Goal: Task Accomplishment & Management: Complete application form

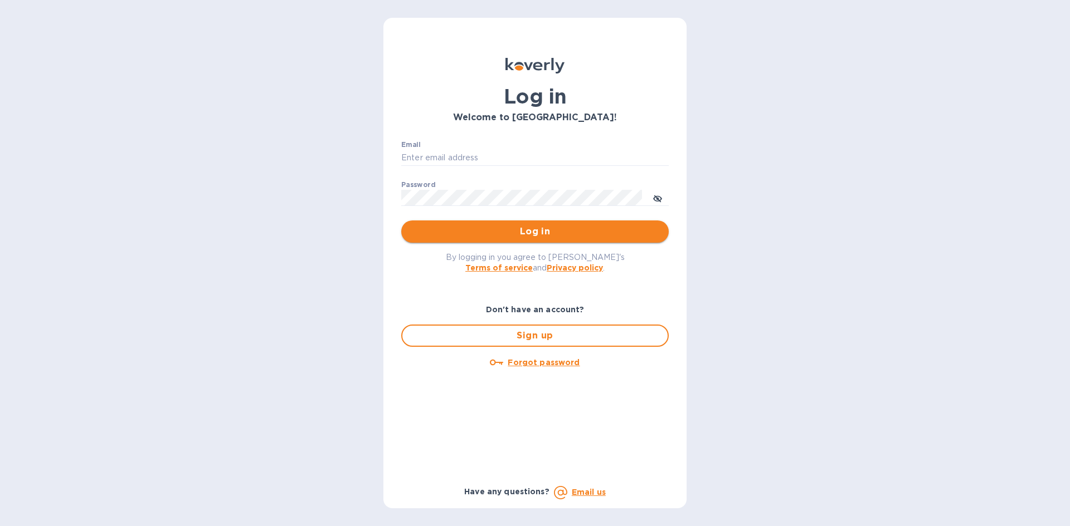
type input "[EMAIL_ADDRESS][DOMAIN_NAME]"
click at [447, 236] on span "Log in" at bounding box center [535, 231] width 250 height 13
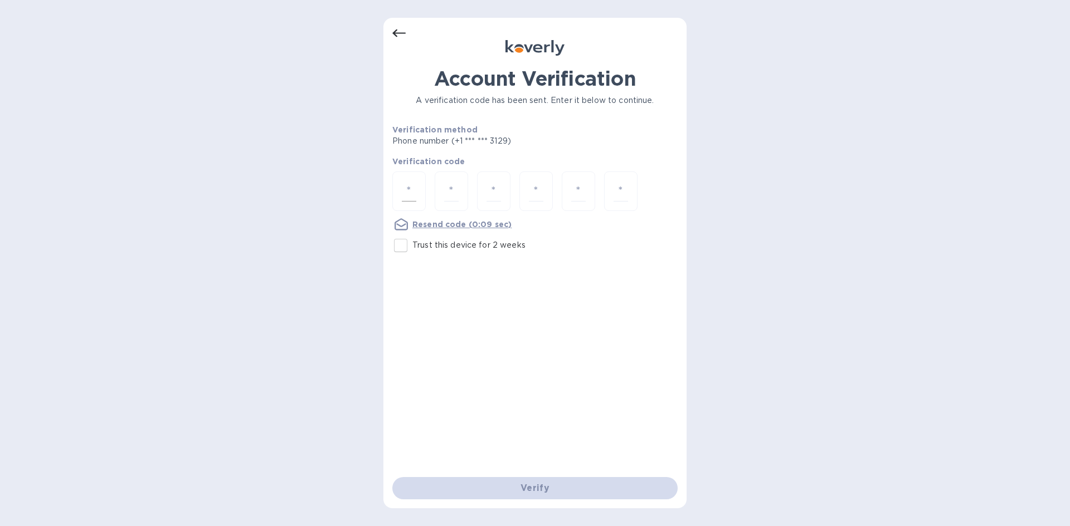
click at [415, 194] on input "number" at bounding box center [409, 191] width 14 height 21
type input "9"
type input "7"
type input "9"
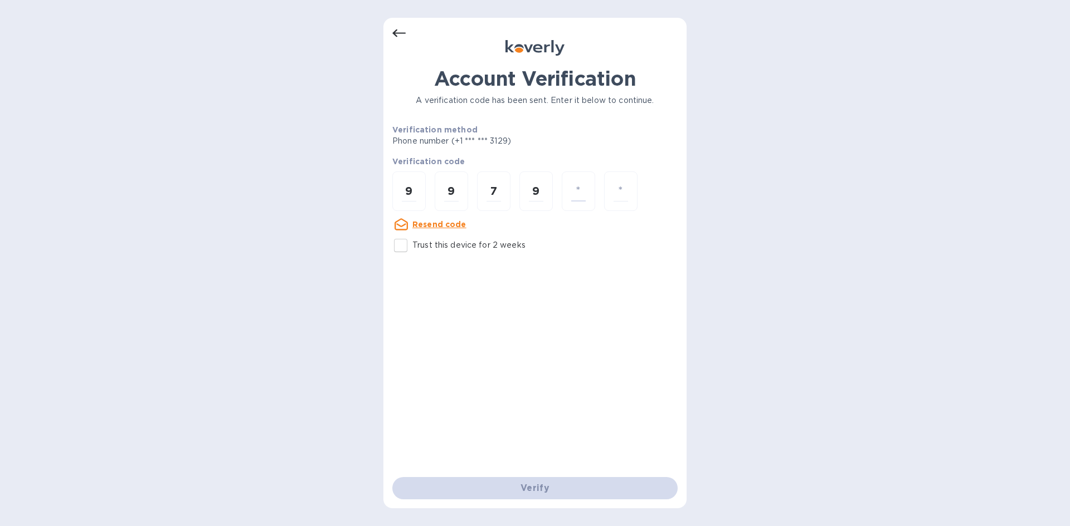
type input "2"
type input "1"
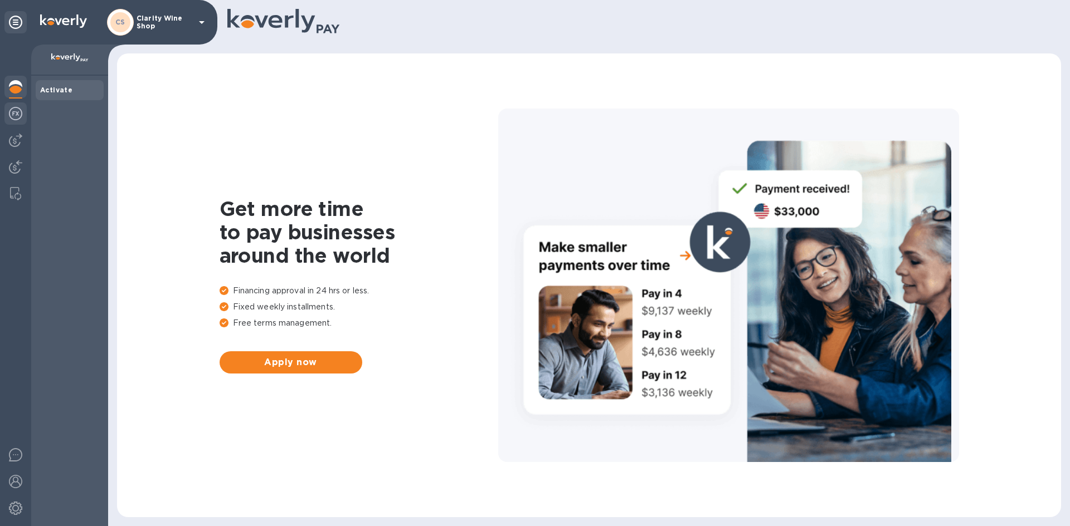
click at [14, 110] on img at bounding box center [15, 113] width 13 height 13
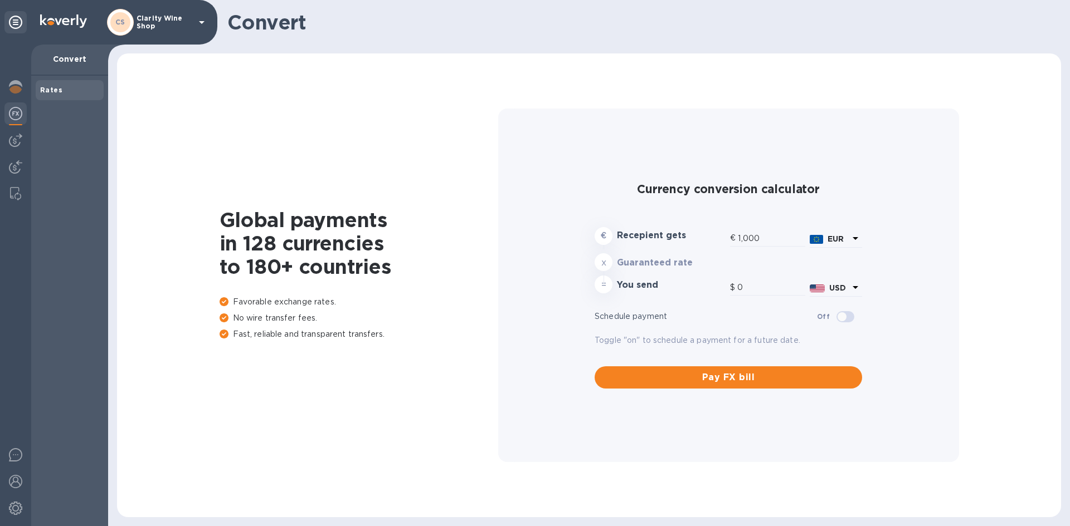
type input "1,171.24"
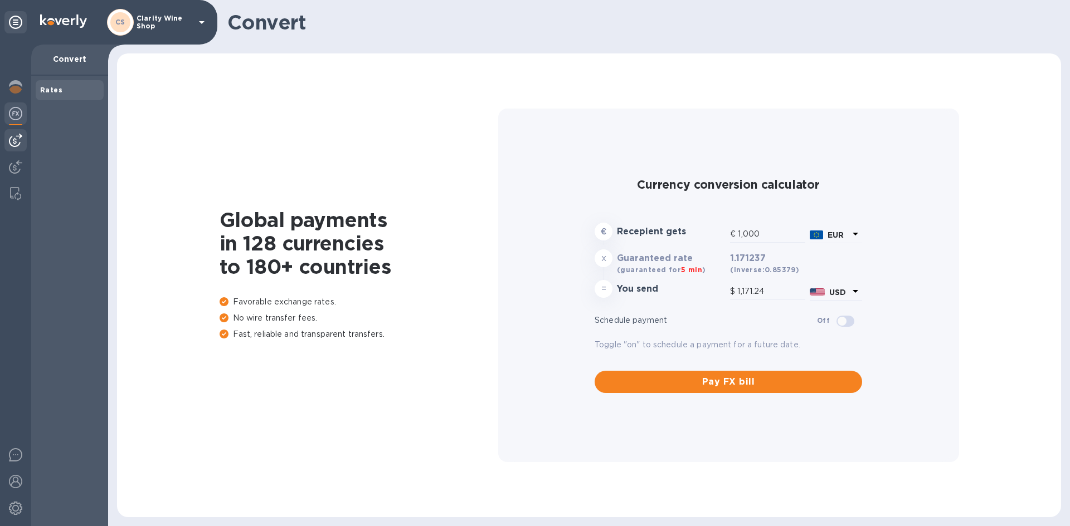
click at [16, 136] on img at bounding box center [15, 140] width 13 height 13
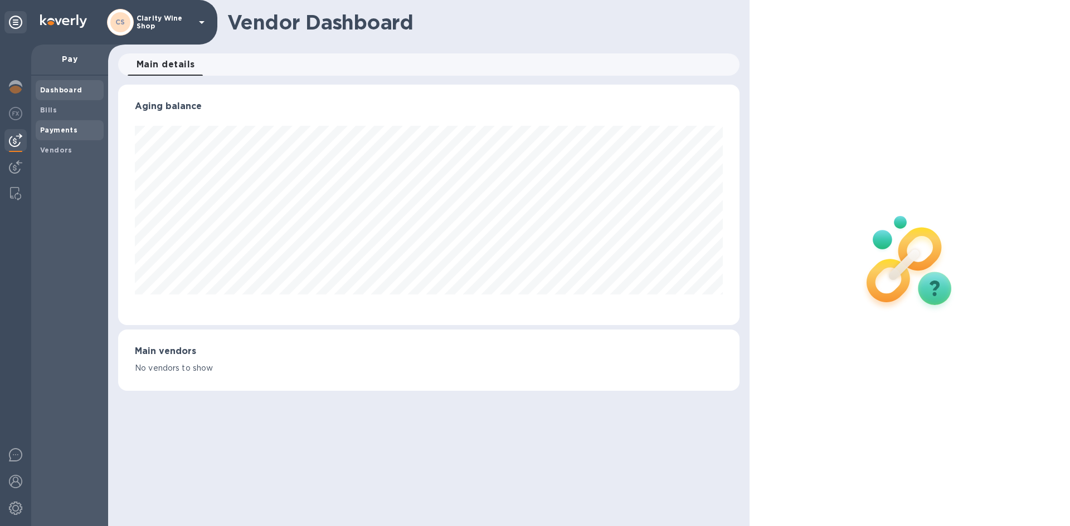
scroll to position [241, 621]
click at [47, 149] on b "Vendors" at bounding box center [56, 150] width 32 height 8
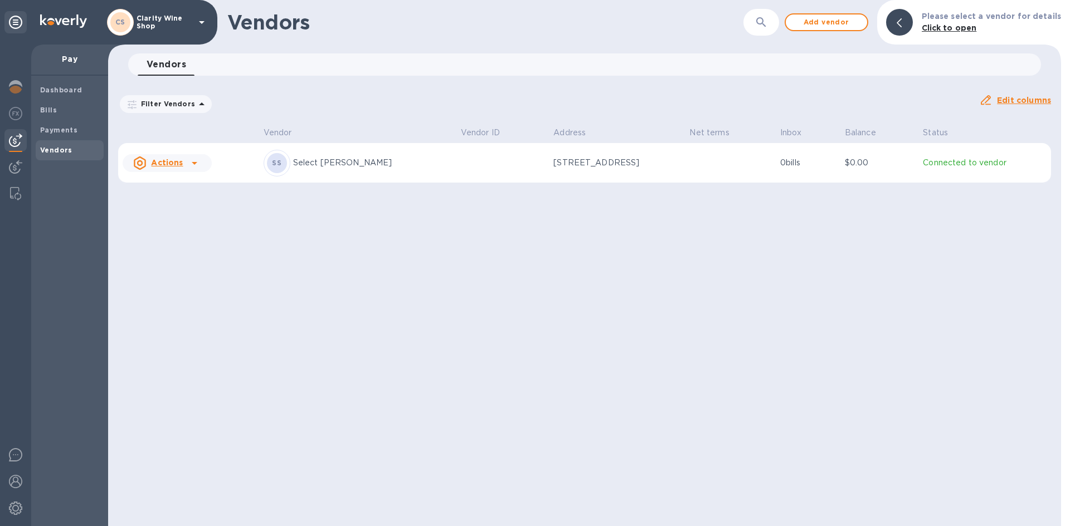
click at [189, 163] on icon at bounding box center [194, 163] width 13 height 13
click at [326, 163] on div at bounding box center [535, 263] width 1070 height 526
click at [325, 162] on p "Select Sellars" at bounding box center [372, 163] width 159 height 12
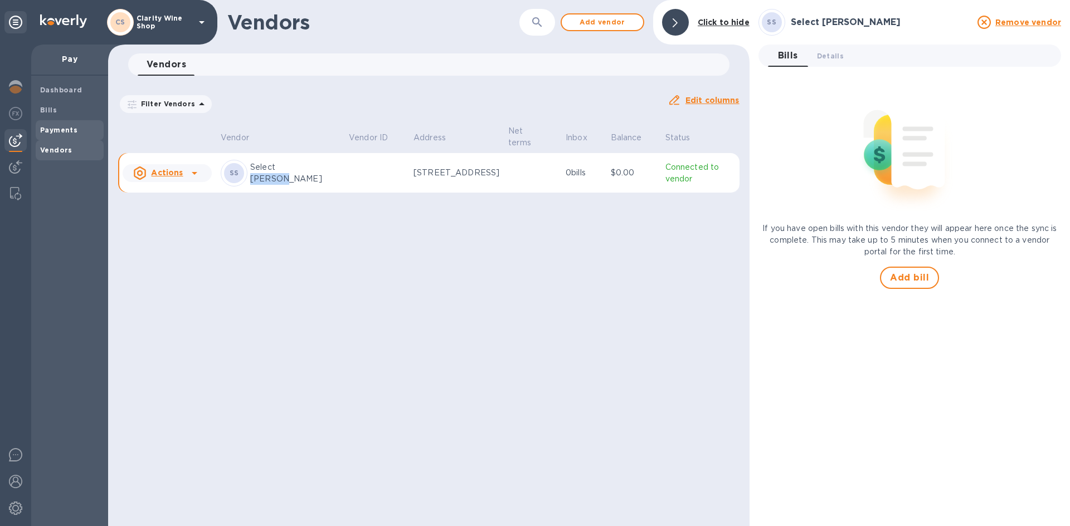
click at [57, 129] on b "Payments" at bounding box center [58, 130] width 37 height 8
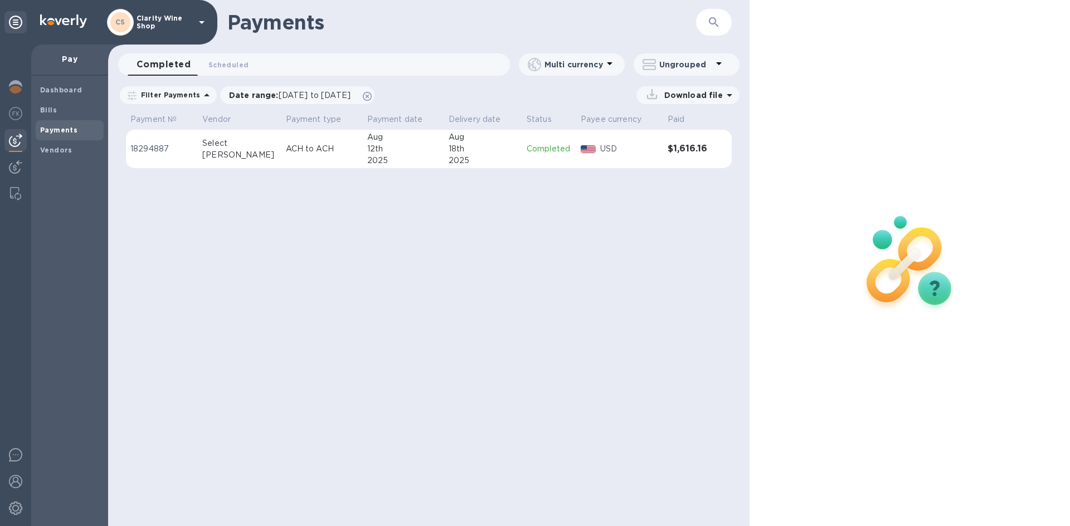
click at [303, 144] on p "ACH to ACH" at bounding box center [322, 149] width 72 height 12
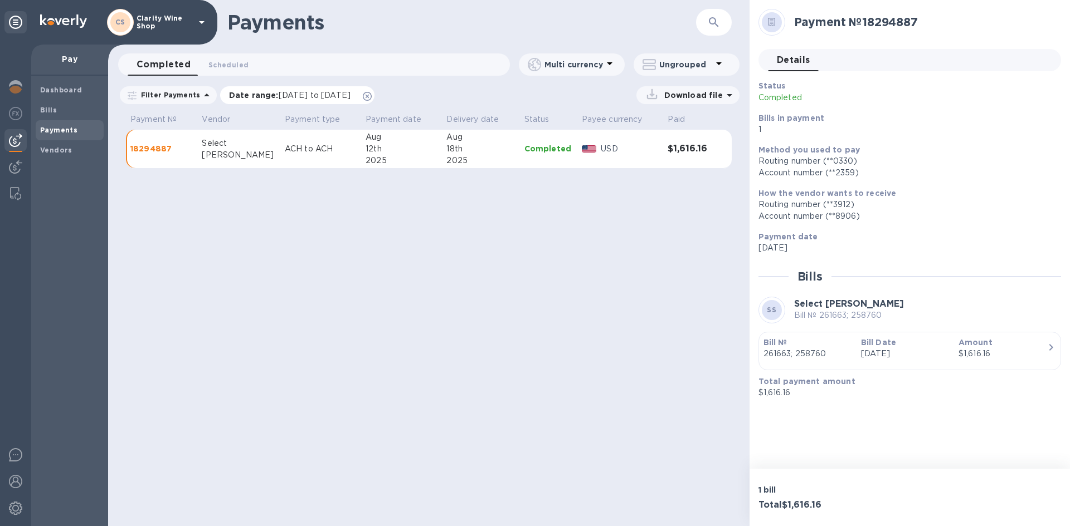
click at [350, 97] on span "08/02/2025 to 09/03/2025" at bounding box center [315, 95] width 72 height 9
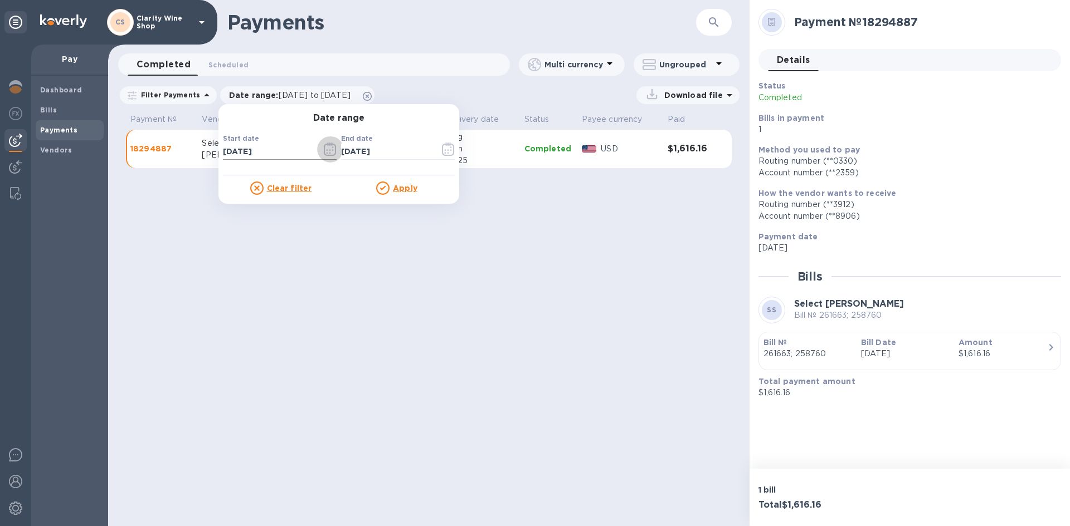
click at [324, 147] on icon "button" at bounding box center [330, 149] width 13 height 13
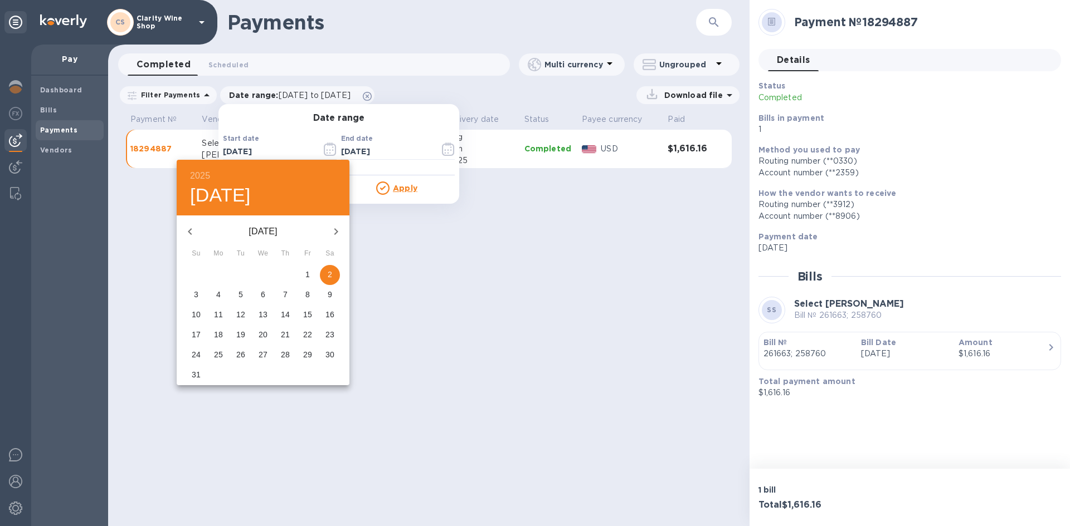
click at [189, 229] on icon "button" at bounding box center [189, 231] width 13 height 13
click at [241, 273] on p "1" at bounding box center [240, 274] width 4 height 11
type input "07/01/2025"
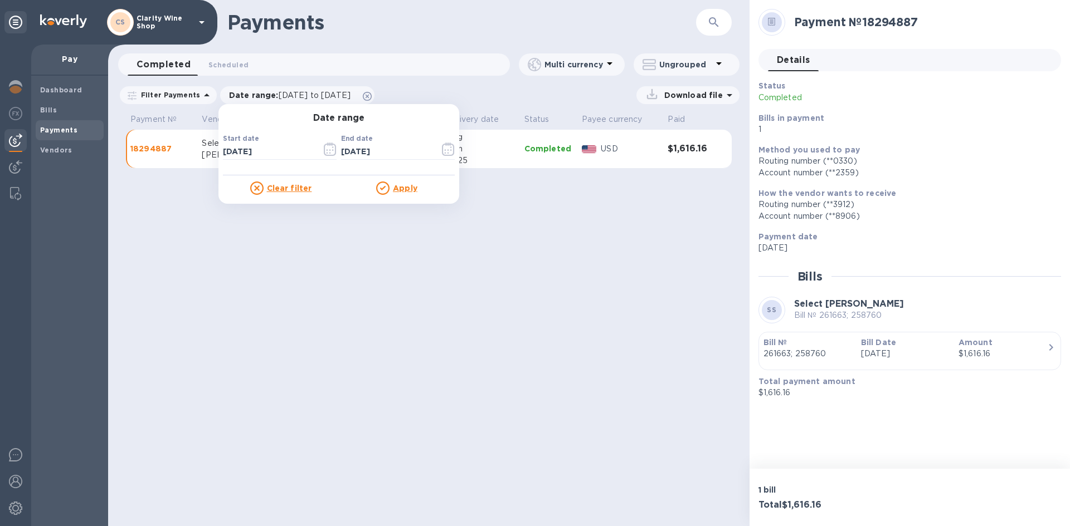
click at [403, 185] on u "Apply" at bounding box center [405, 188] width 25 height 9
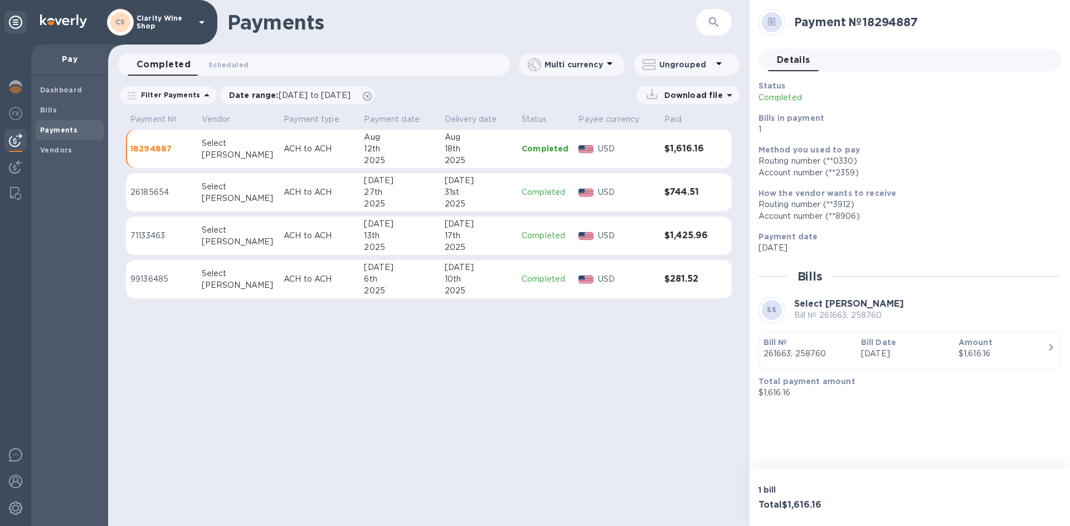
click at [193, 172] on td at bounding box center [161, 171] width 71 height 4
click at [194, 184] on td "26185654" at bounding box center [161, 192] width 71 height 39
click at [194, 230] on td "71133463" at bounding box center [161, 236] width 71 height 39
click at [197, 274] on td "99136485" at bounding box center [161, 279] width 71 height 39
click at [201, 235] on td "Select Sellars" at bounding box center [238, 236] width 82 height 39
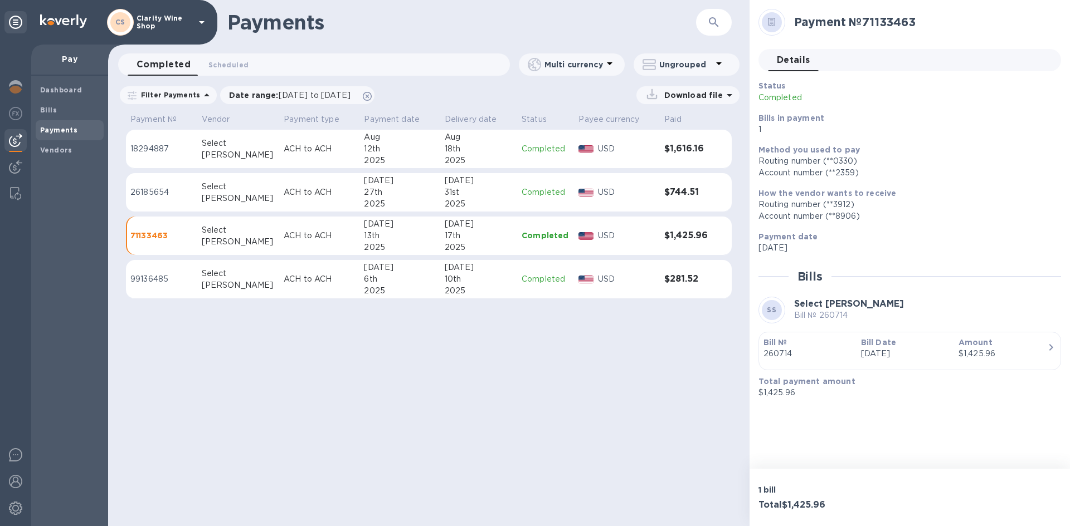
click at [185, 193] on p "26185654" at bounding box center [161, 193] width 62 height 12
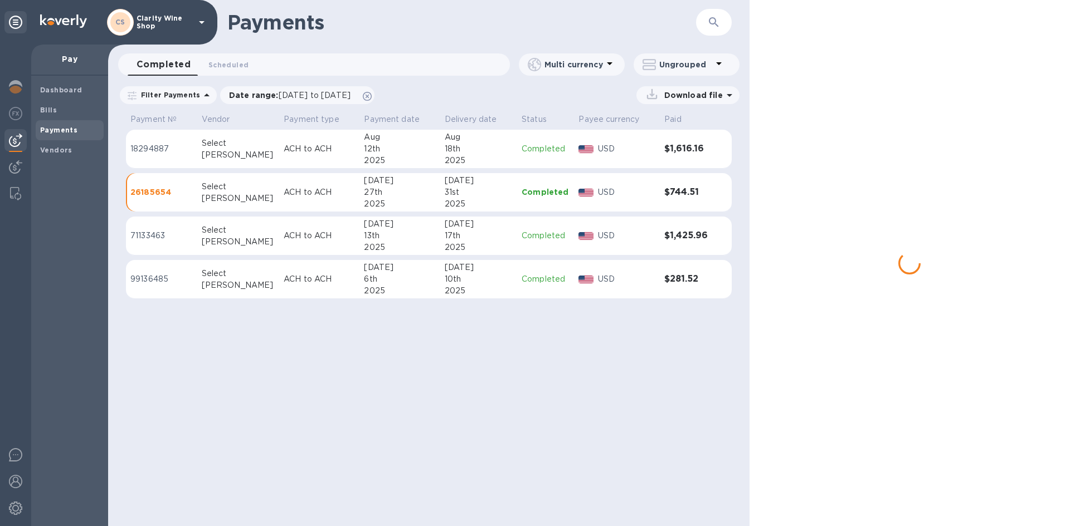
click at [180, 145] on p "18294887" at bounding box center [161, 149] width 62 height 12
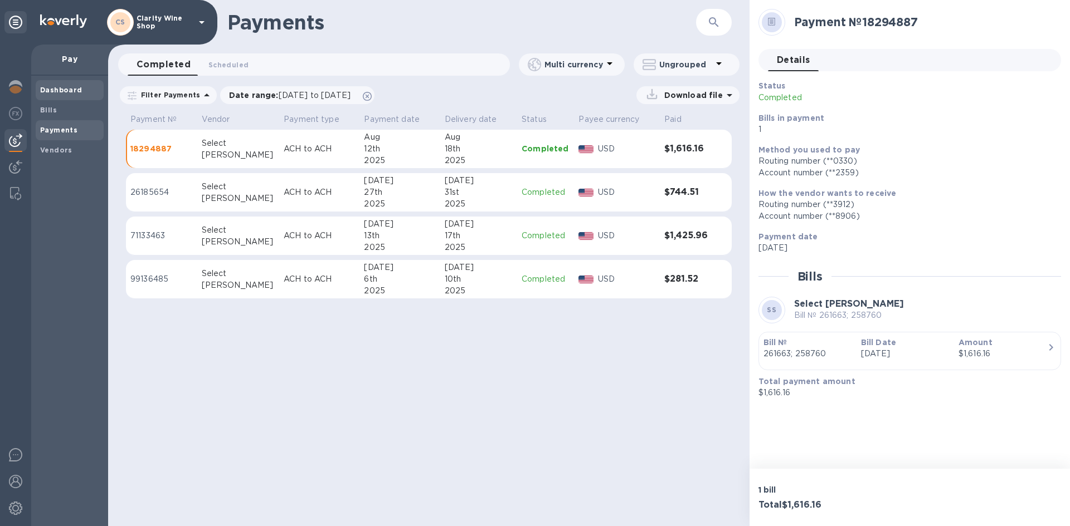
click at [43, 91] on b "Dashboard" at bounding box center [61, 90] width 42 height 8
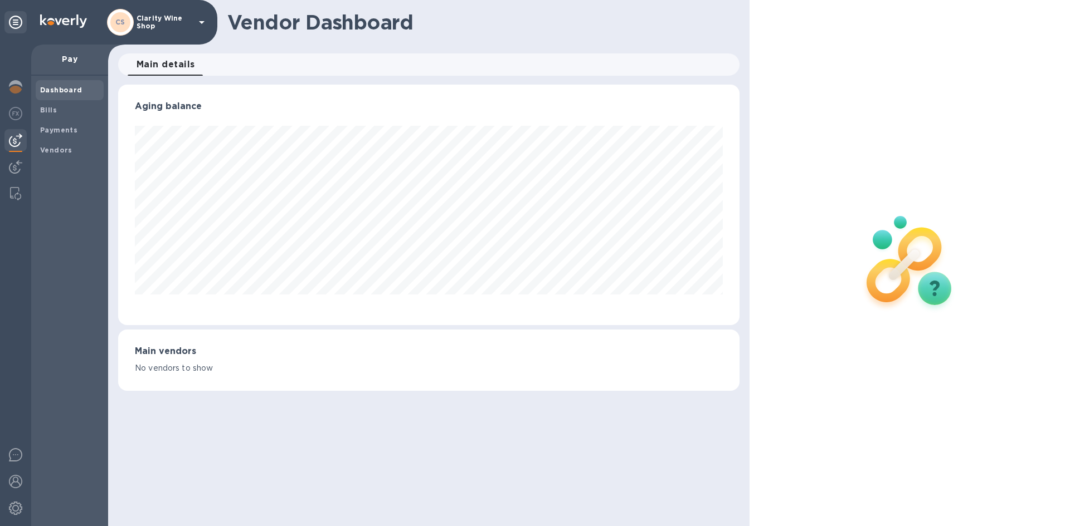
scroll to position [241, 621]
click at [57, 114] on span "Bills" at bounding box center [69, 110] width 59 height 11
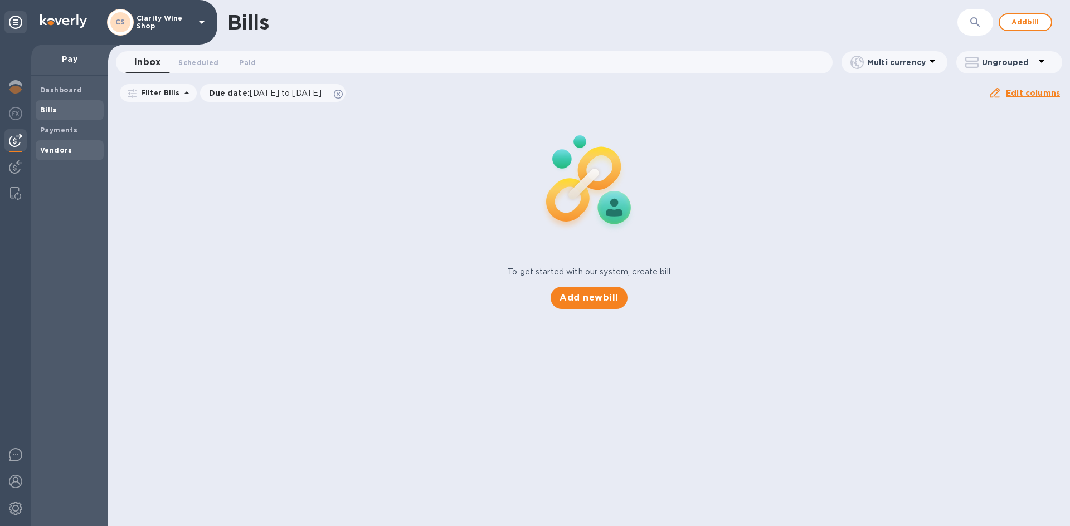
click at [62, 149] on b "Vendors" at bounding box center [56, 150] width 32 height 8
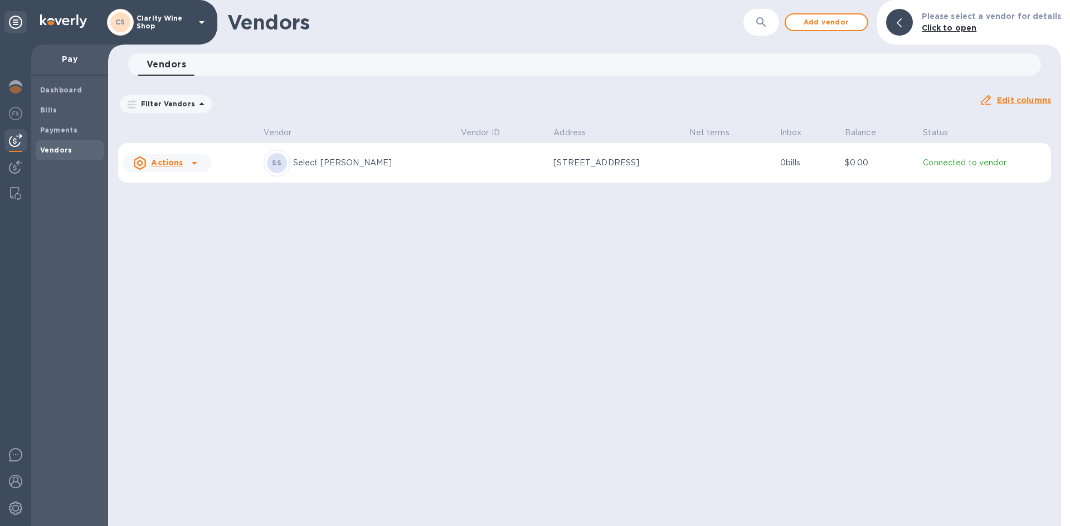
click at [165, 160] on u "Actions" at bounding box center [167, 162] width 32 height 9
click at [177, 207] on b "Add new bill" at bounding box center [180, 208] width 52 height 9
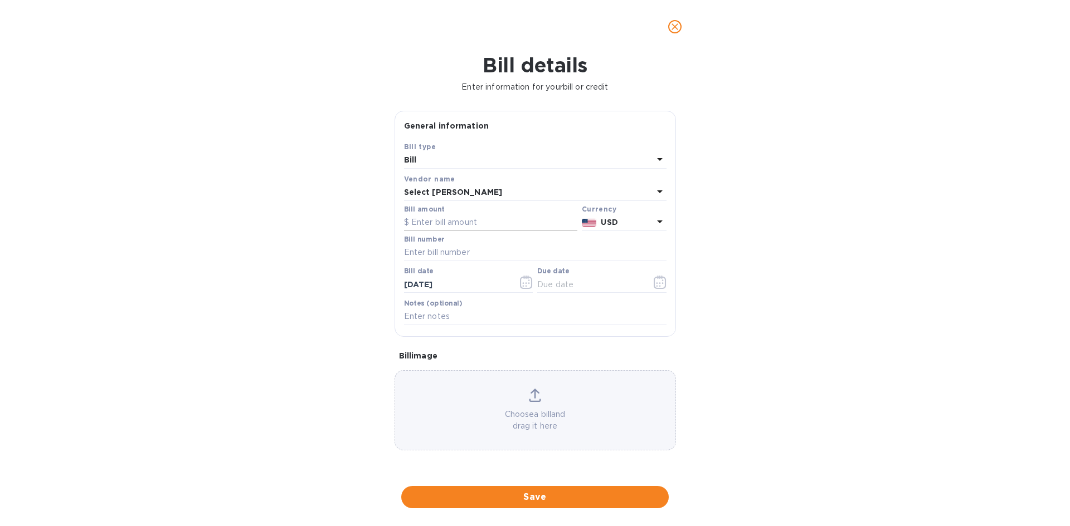
click at [446, 225] on input "text" at bounding box center [490, 222] width 173 height 17
type input "746.64"
click at [663, 293] on button "button" at bounding box center [660, 282] width 26 height 27
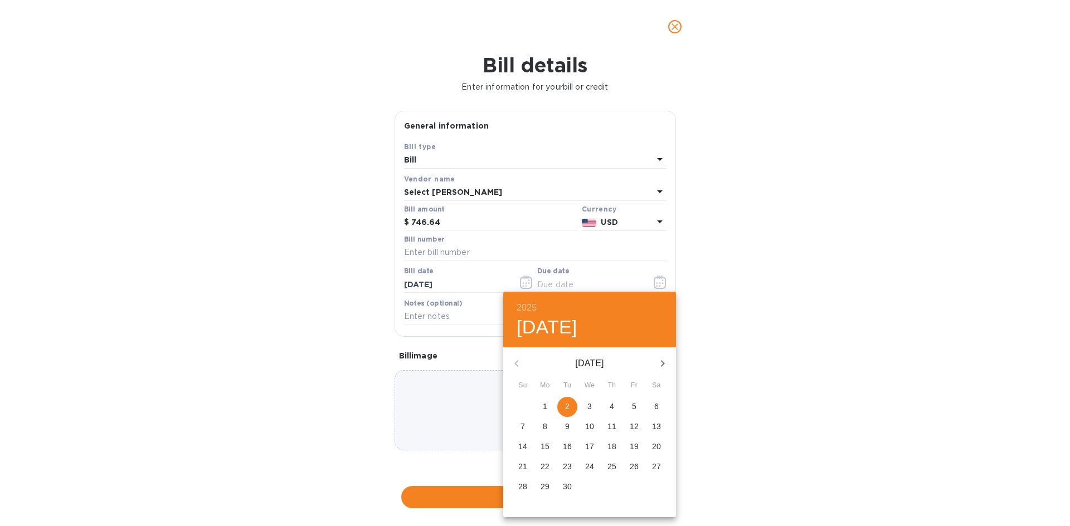
click at [566, 407] on p "2" at bounding box center [567, 406] width 4 height 11
type input "09/02/2025"
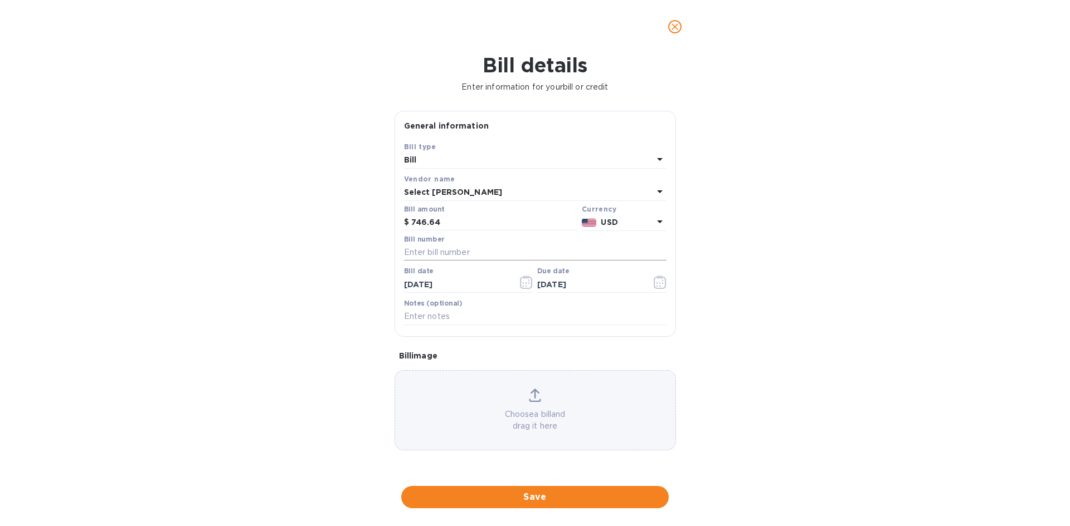
click at [476, 247] on input "text" at bounding box center [535, 253] width 262 height 17
type input "263016"
click at [464, 226] on input "746.64" at bounding box center [494, 222] width 166 height 17
drag, startPoint x: 423, startPoint y: 221, endPoint x: 410, endPoint y: 219, distance: 13.5
click at [410, 219] on div "$ 746.64" at bounding box center [490, 222] width 173 height 17
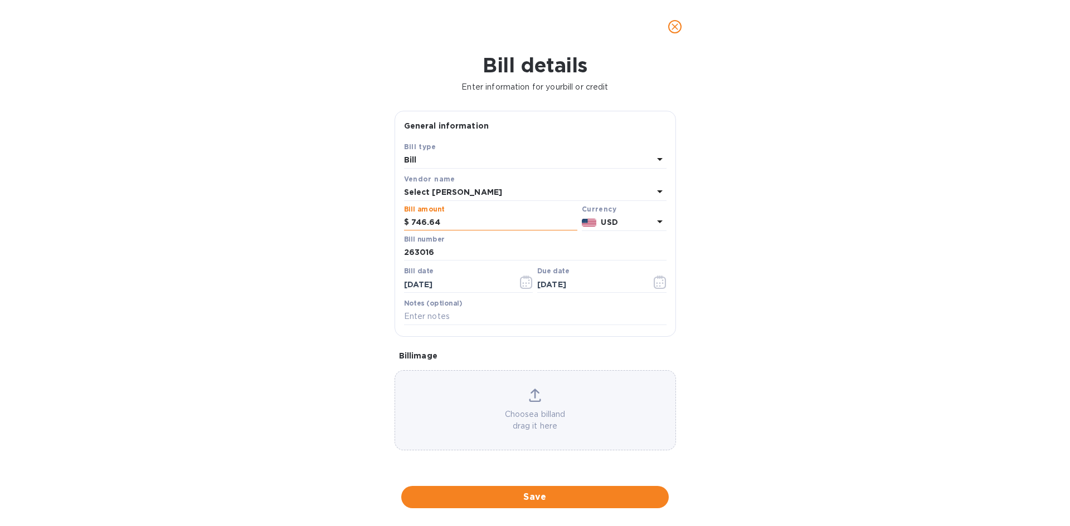
click at [419, 220] on input "746.64" at bounding box center [494, 222] width 166 height 17
type input "866.64"
click at [453, 257] on input "263016" at bounding box center [535, 253] width 262 height 17
type input "263016; skipped invoice"
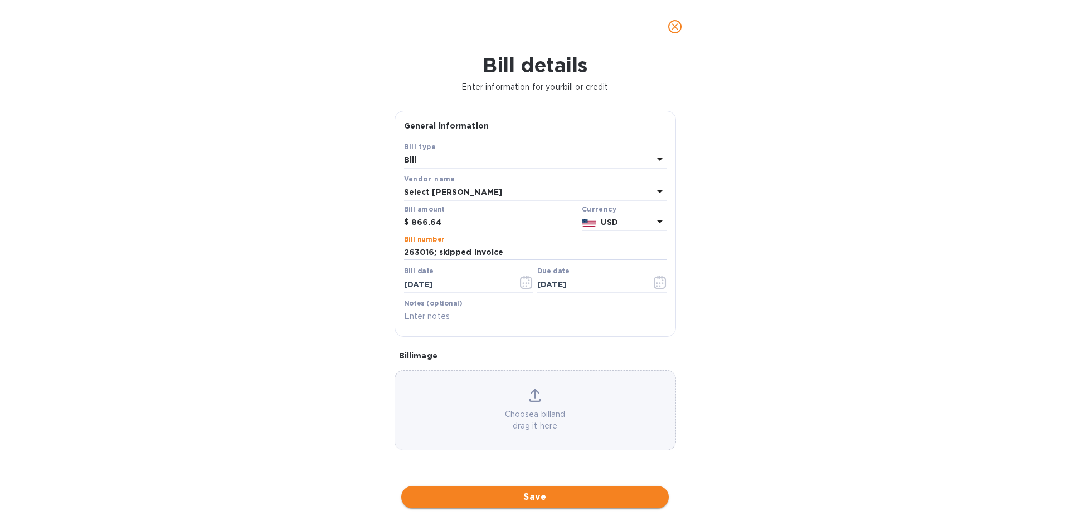
click at [458, 496] on span "Save" at bounding box center [535, 497] width 250 height 13
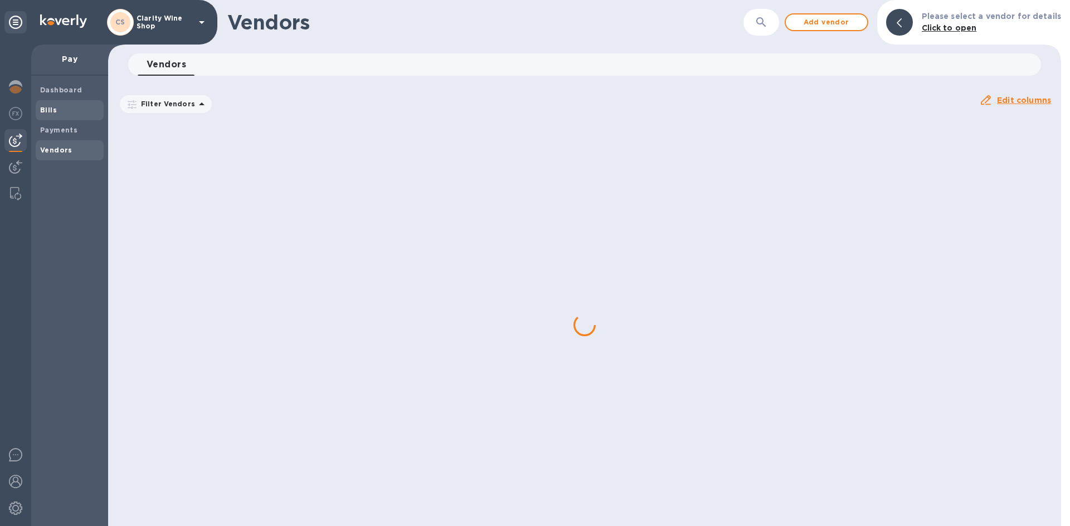
click at [47, 105] on span "Bills" at bounding box center [48, 110] width 17 height 11
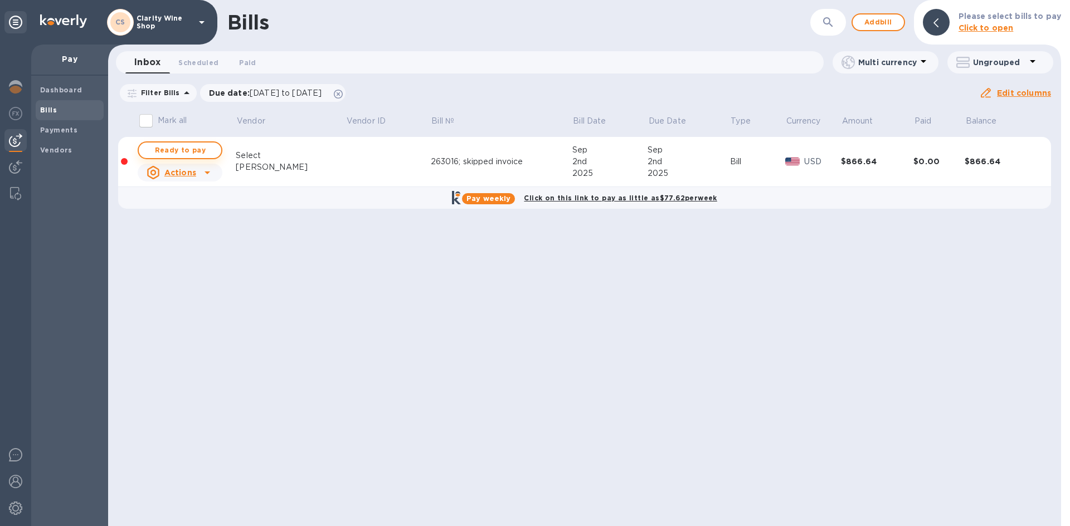
click at [168, 149] on span "Ready to pay" at bounding box center [180, 150] width 65 height 13
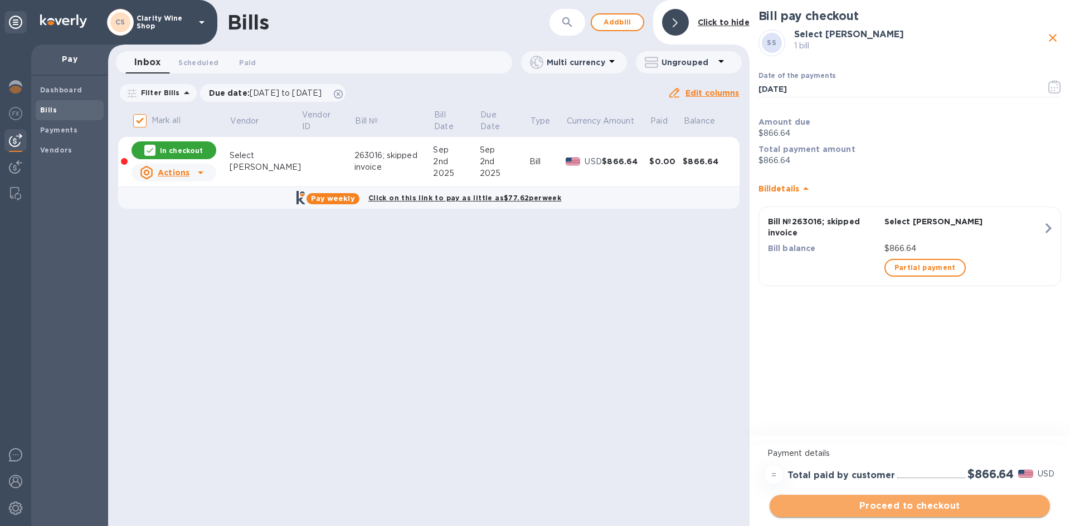
click at [856, 503] on span "Proceed to checkout" at bounding box center [909, 506] width 262 height 13
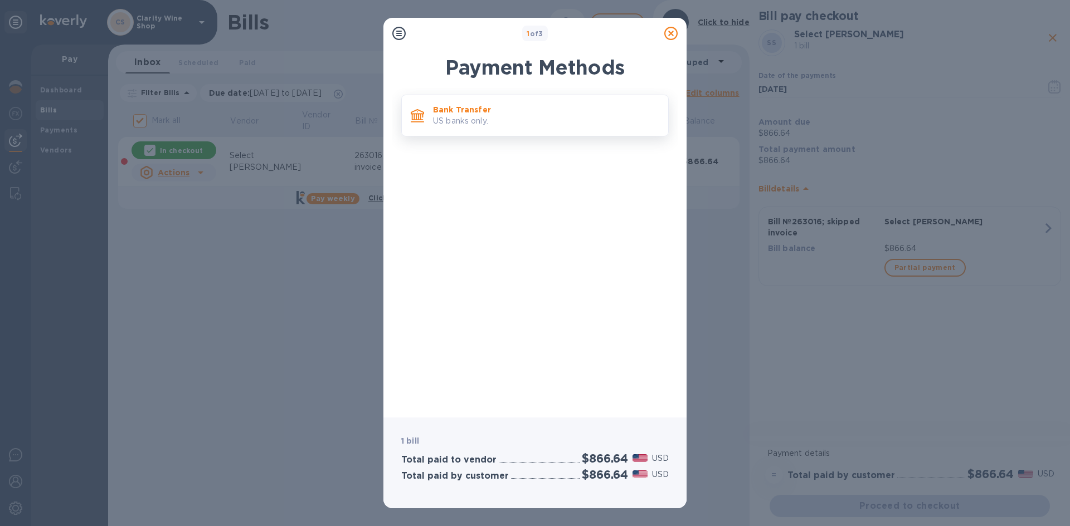
click at [455, 117] on p "US banks only." at bounding box center [546, 121] width 226 height 12
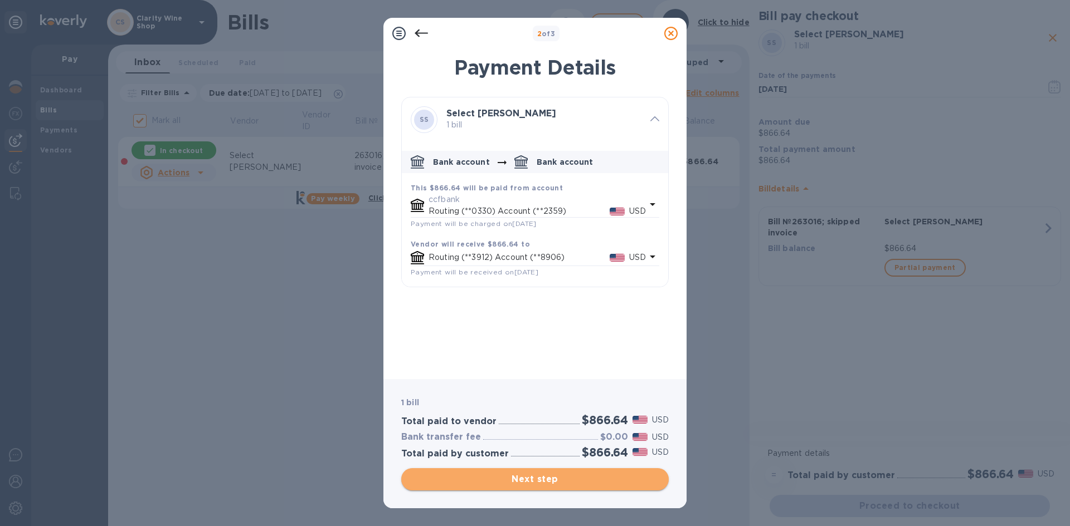
click at [489, 482] on span "Next step" at bounding box center [535, 479] width 250 height 13
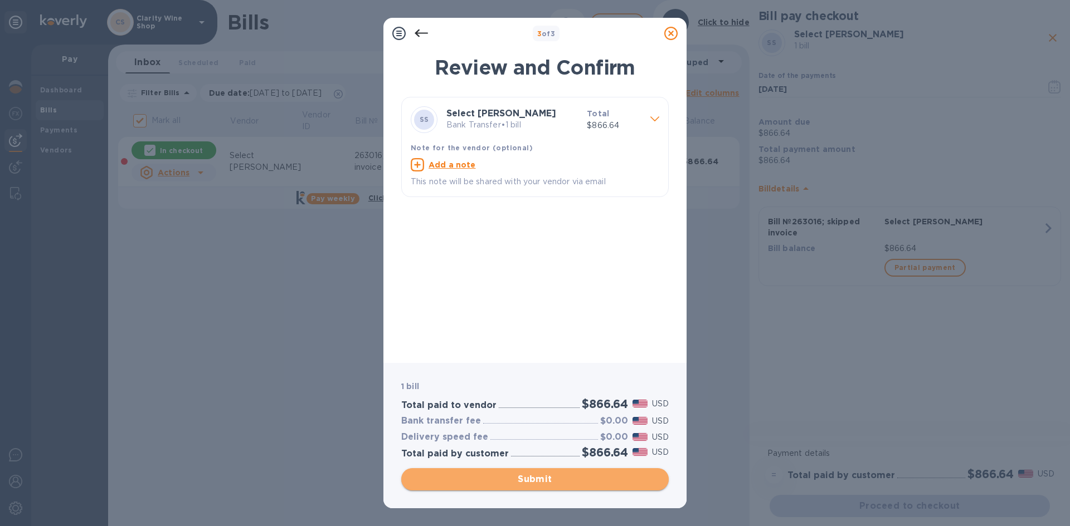
click at [487, 481] on span "Submit" at bounding box center [535, 479] width 250 height 13
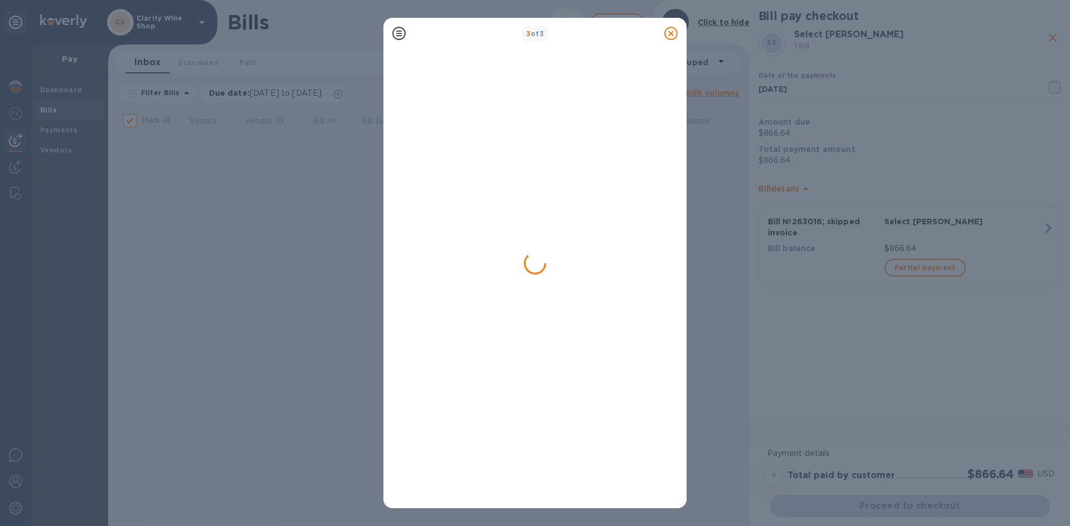
checkbox input "false"
